Goal: Find specific page/section: Find specific page/section

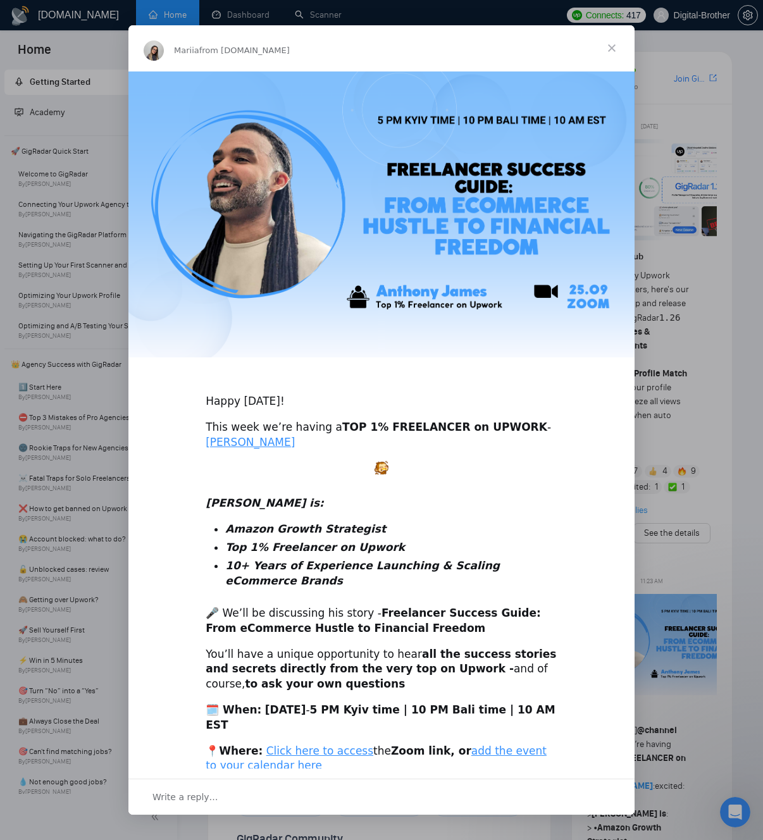
scroll to position [27, 0]
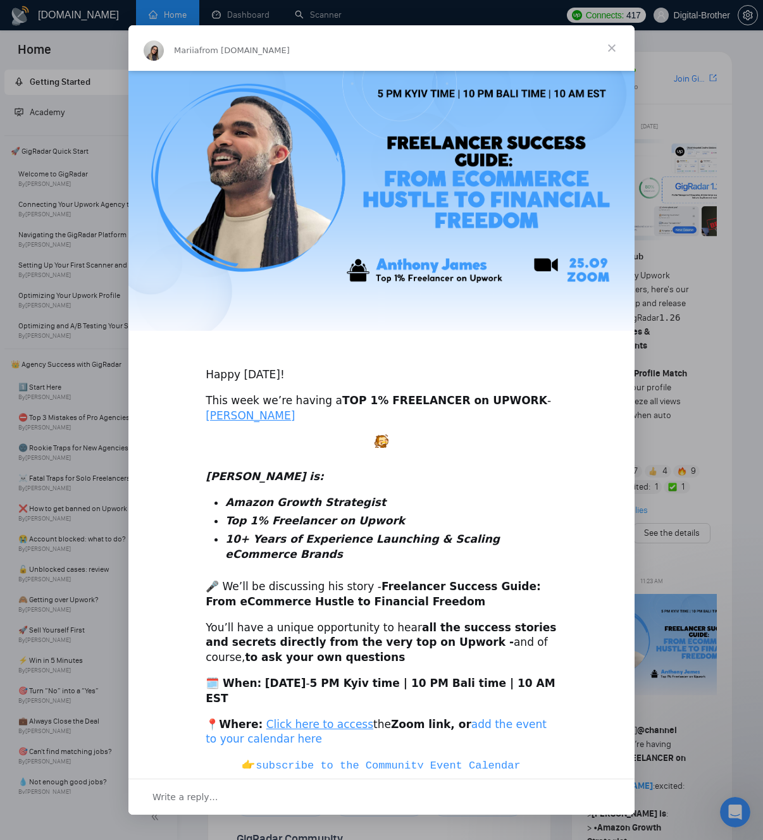
click at [523, 718] on link "add the event to your calendar here" at bounding box center [376, 732] width 341 height 28
click at [618, 51] on span "Close" at bounding box center [612, 48] width 46 height 46
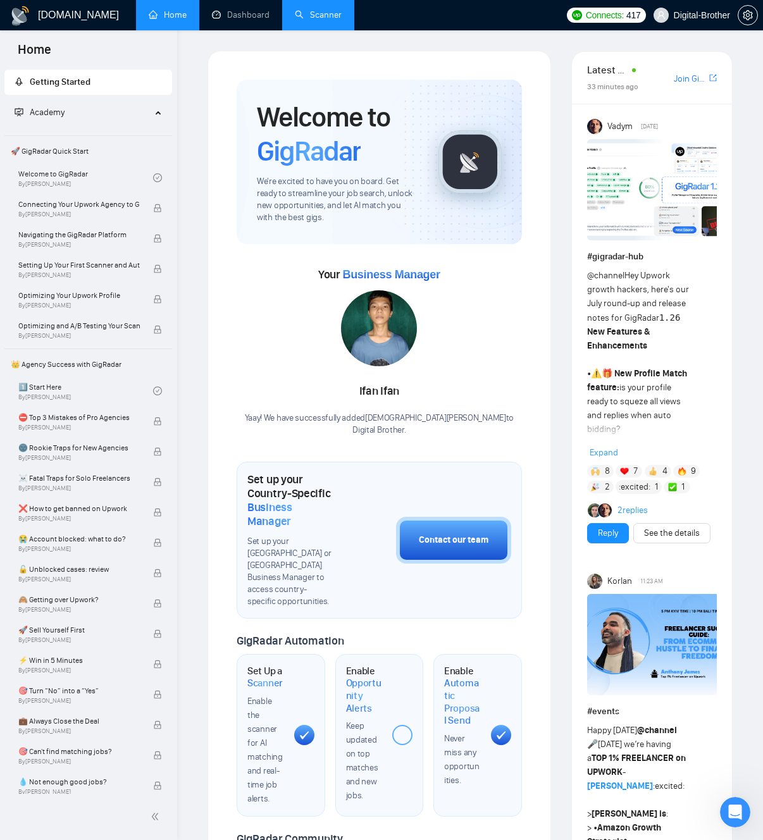
click at [315, 19] on link "Scanner" at bounding box center [318, 14] width 47 height 11
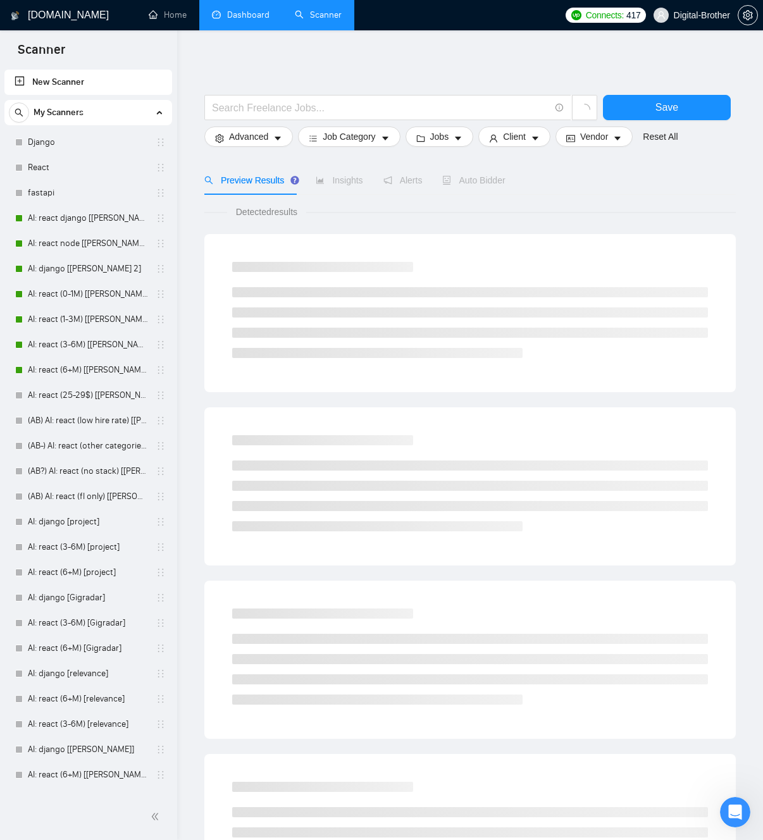
click at [252, 20] on link "Dashboard" at bounding box center [241, 14] width 58 height 11
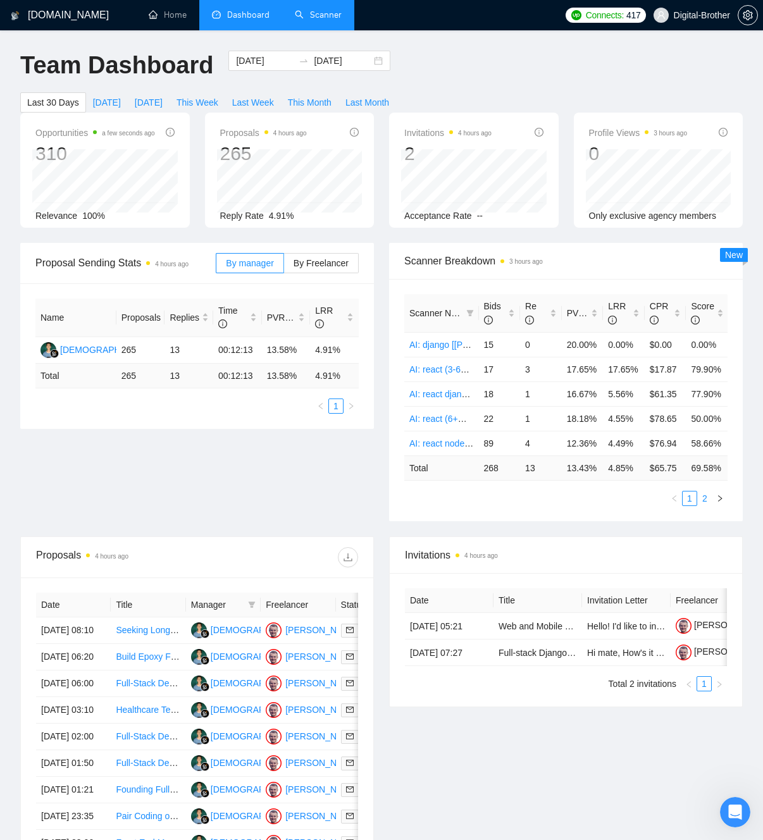
click at [708, 506] on link "2" at bounding box center [705, 499] width 14 height 14
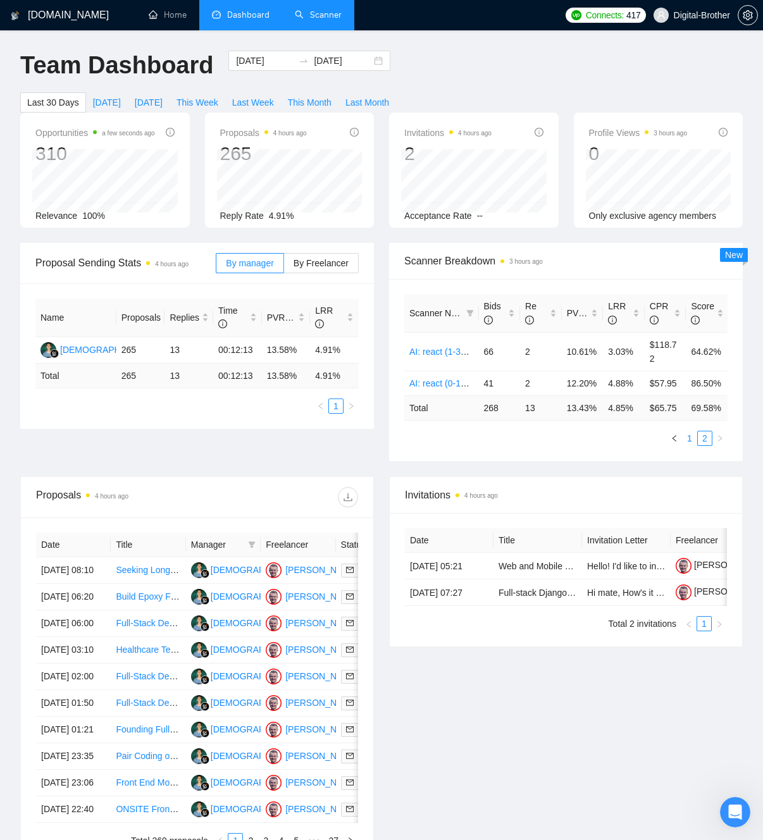
click at [694, 445] on link "1" at bounding box center [690, 439] width 14 height 14
